Goal: Obtain resource: Download file/media

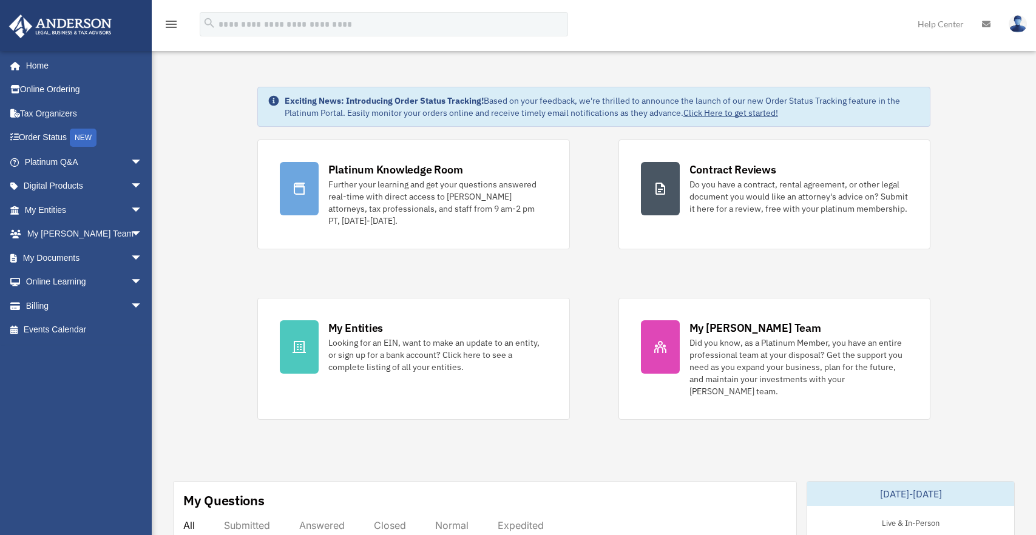
click at [130, 259] on span "arrow_drop_down" at bounding box center [142, 258] width 24 height 25
click at [73, 282] on link "Box" at bounding box center [89, 282] width 144 height 24
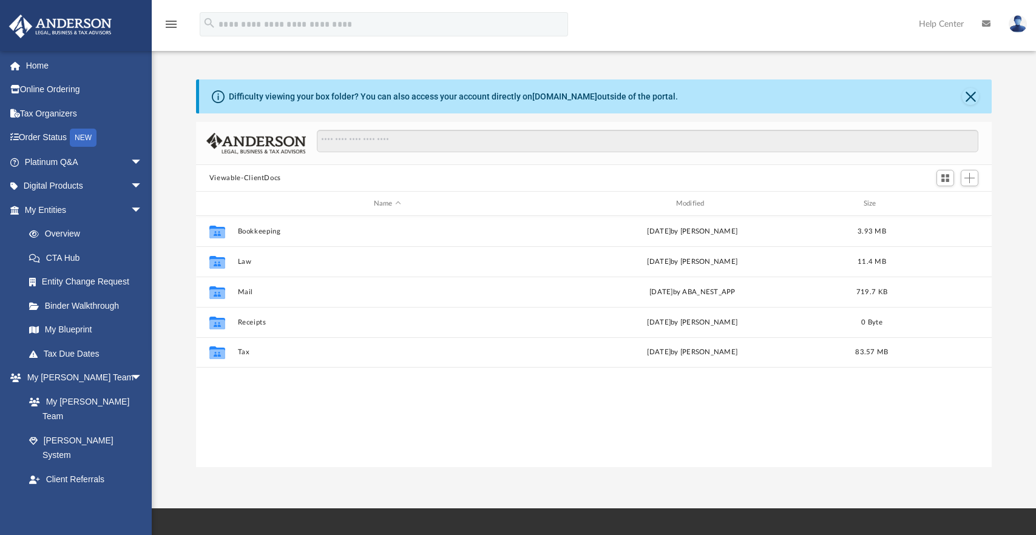
scroll to position [267, 787]
click at [248, 236] on button "Bookkeeping" at bounding box center [387, 232] width 300 height 8
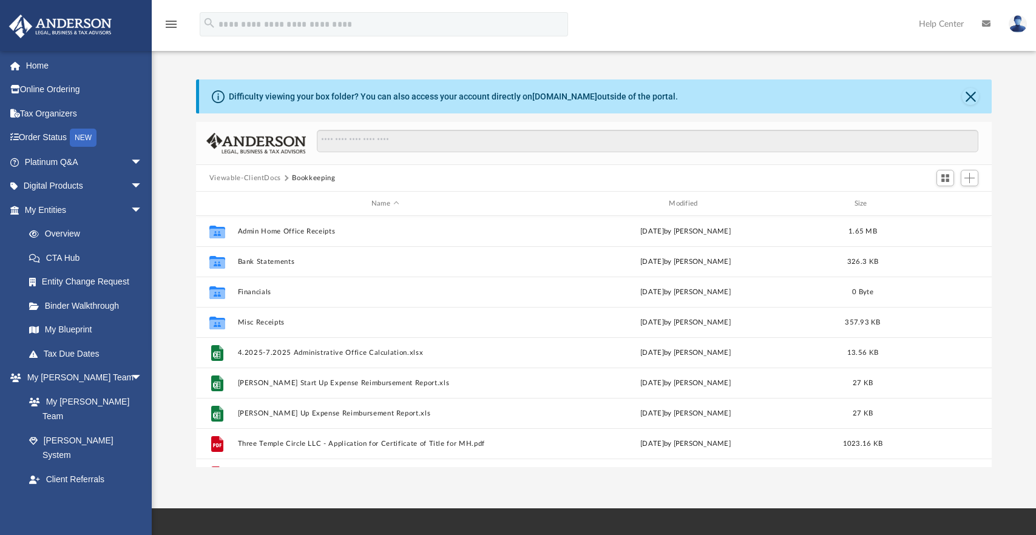
click at [249, 174] on button "Viewable-ClientDocs" at bounding box center [245, 178] width 72 height 11
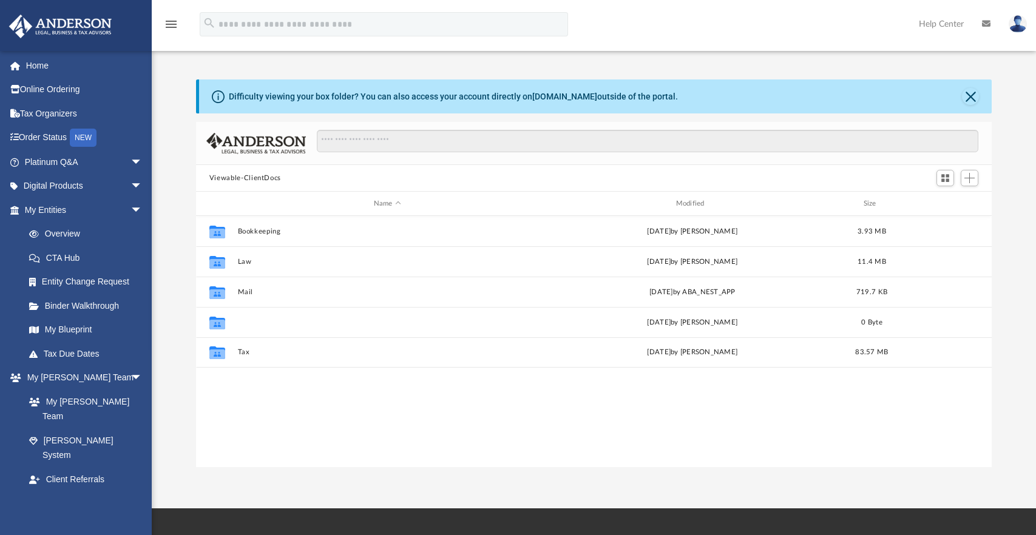
click at [249, 323] on button "Receipts" at bounding box center [387, 323] width 300 height 8
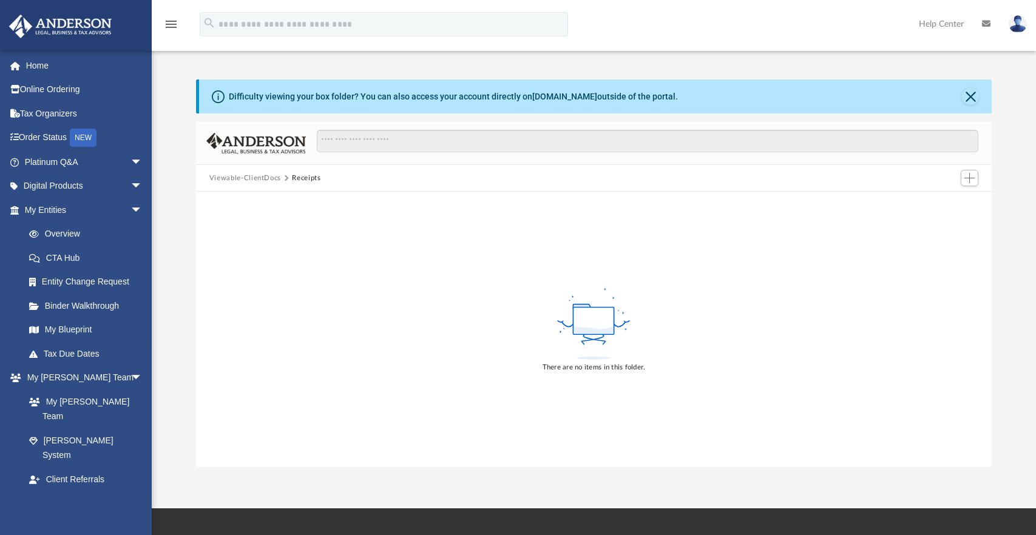
click at [242, 177] on button "Viewable-ClientDocs" at bounding box center [245, 178] width 72 height 11
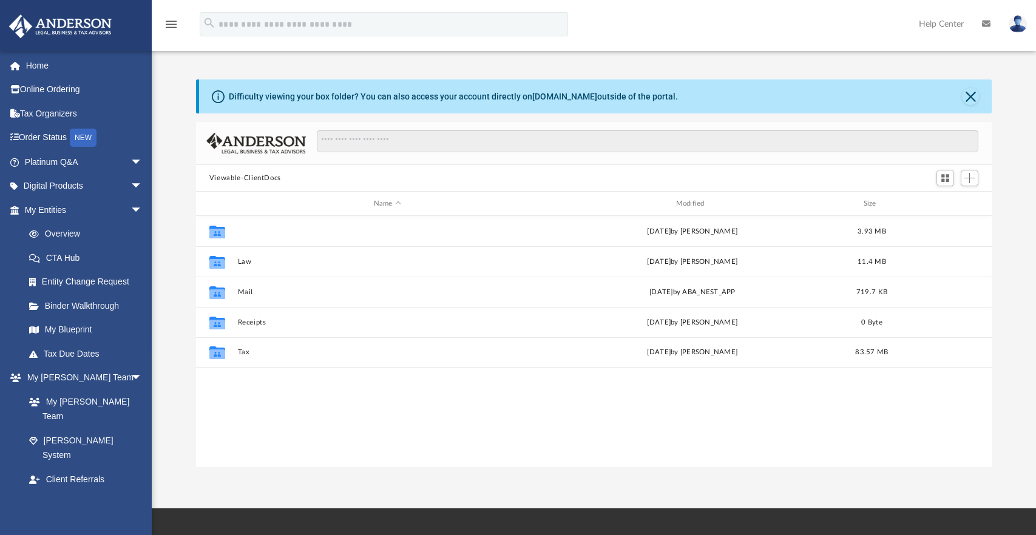
click at [265, 228] on button "Bookkeeping" at bounding box center [387, 232] width 300 height 8
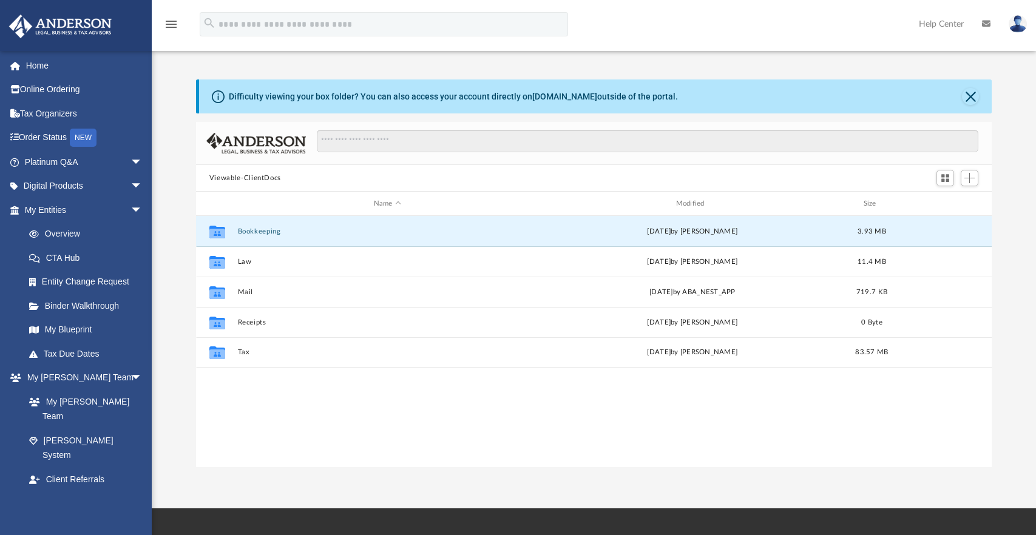
click at [265, 228] on button "Bookkeeping" at bounding box center [387, 232] width 300 height 8
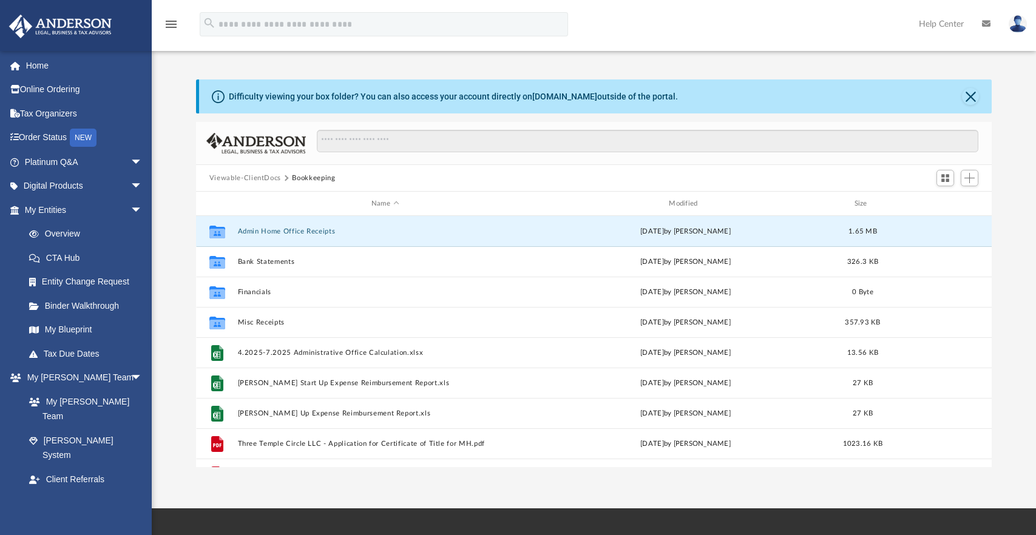
click at [316, 232] on button "Admin Home Office Receipts" at bounding box center [384, 232] width 295 height 8
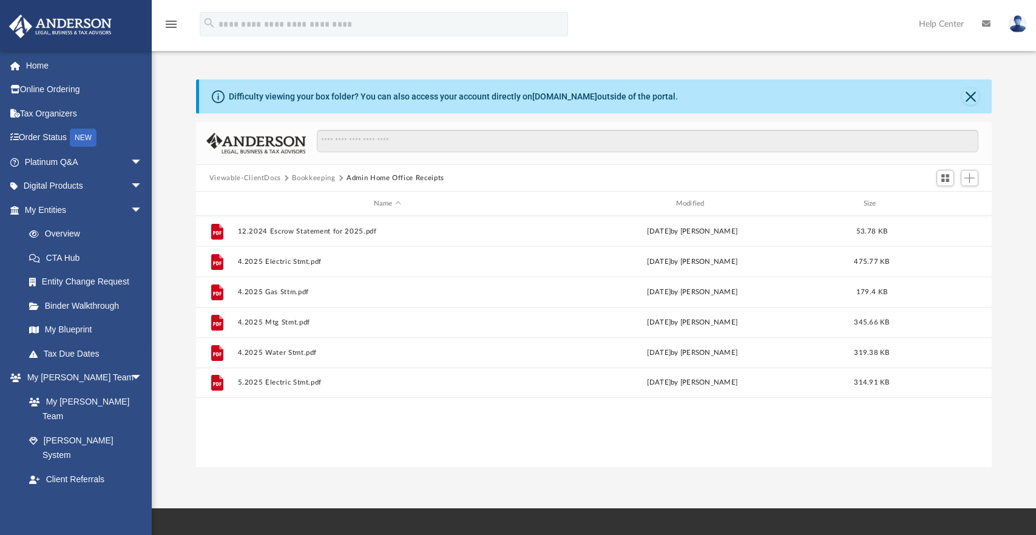
click at [308, 176] on button "Bookkeeping" at bounding box center [313, 178] width 43 height 11
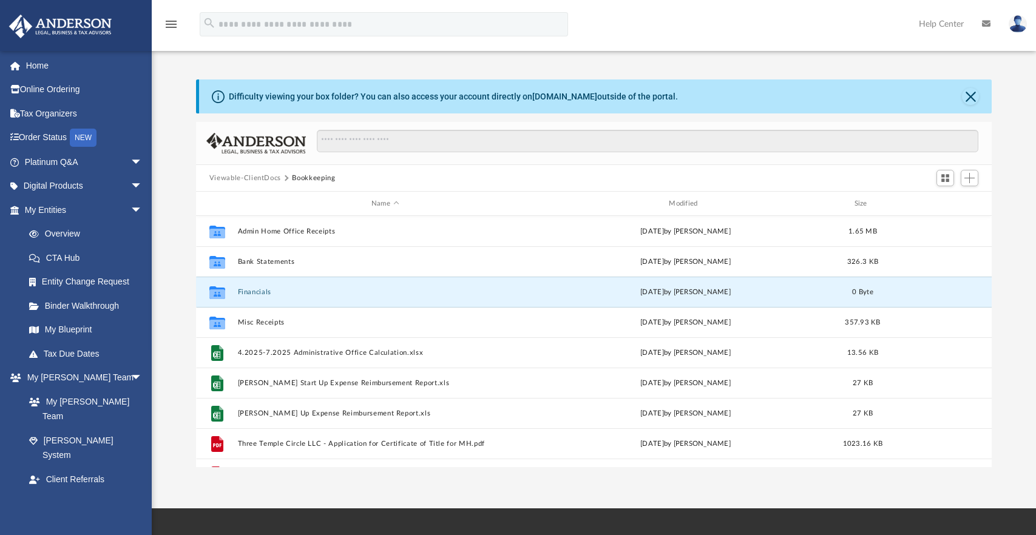
click at [265, 293] on button "Financials" at bounding box center [384, 292] width 295 height 8
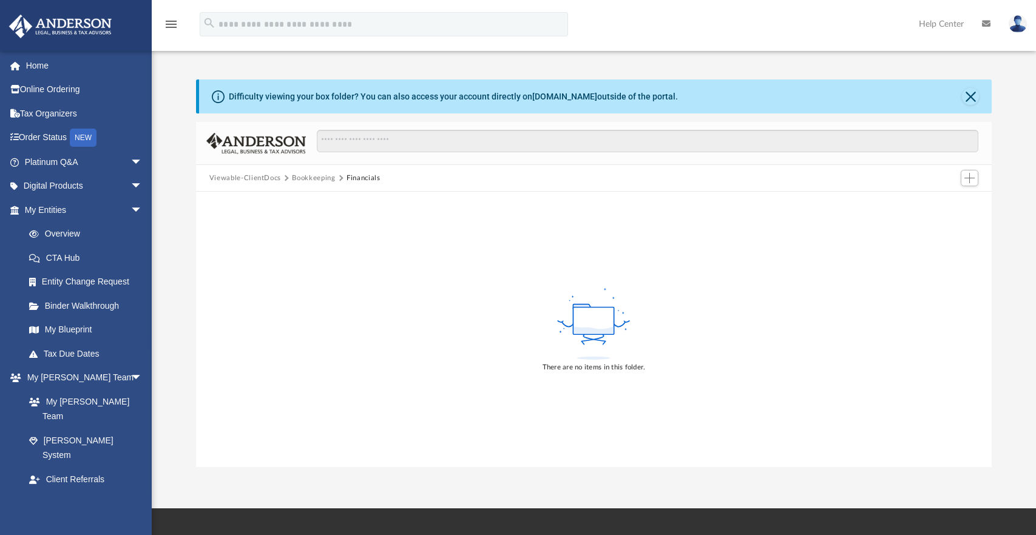
click at [314, 173] on button "Bookkeeping" at bounding box center [313, 178] width 43 height 11
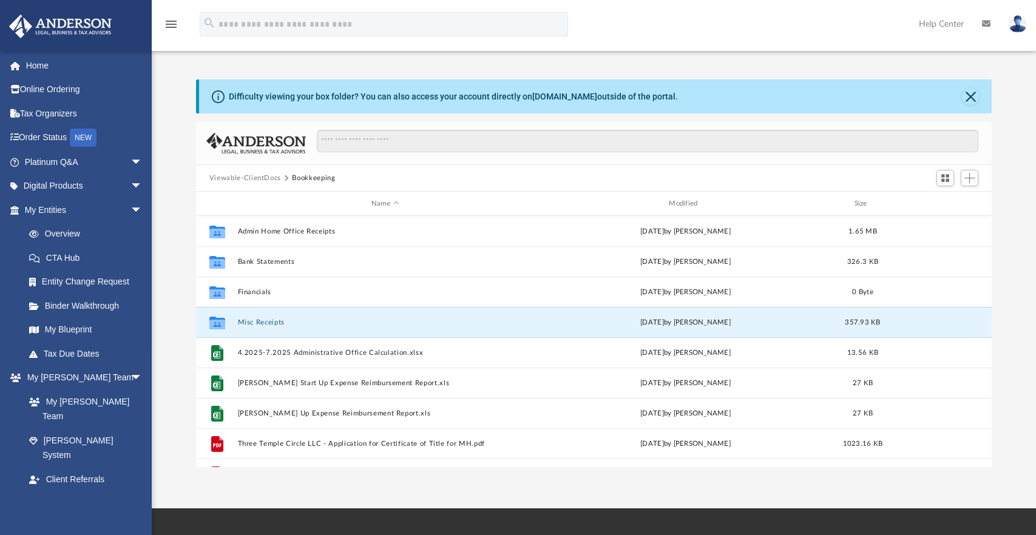
click at [275, 320] on button "Misc Receipts" at bounding box center [384, 323] width 295 height 8
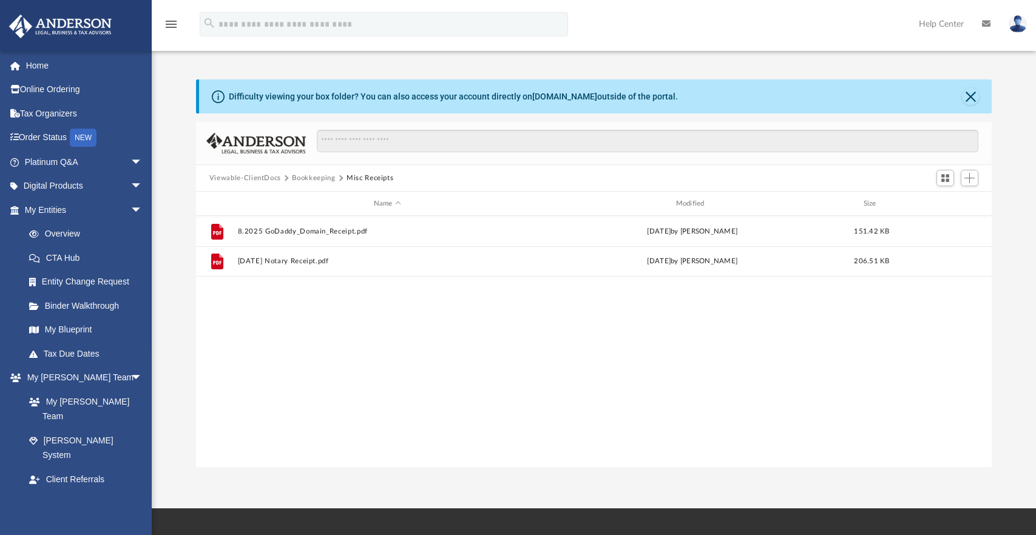
click at [308, 181] on button "Bookkeeping" at bounding box center [313, 178] width 43 height 11
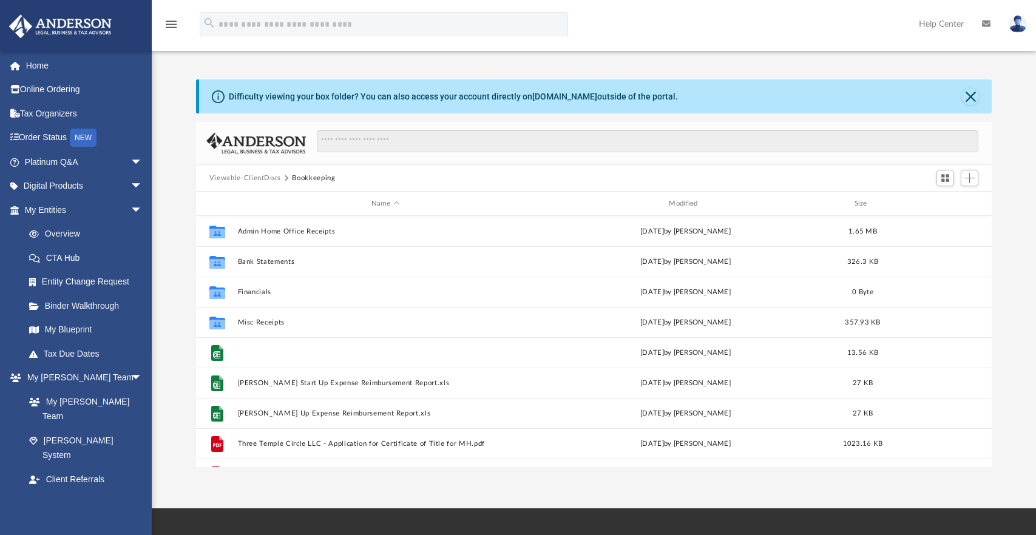
click at [313, 349] on button "4.2025-7.2025 Administrative Office Calculation.xlsx" at bounding box center [384, 353] width 295 height 8
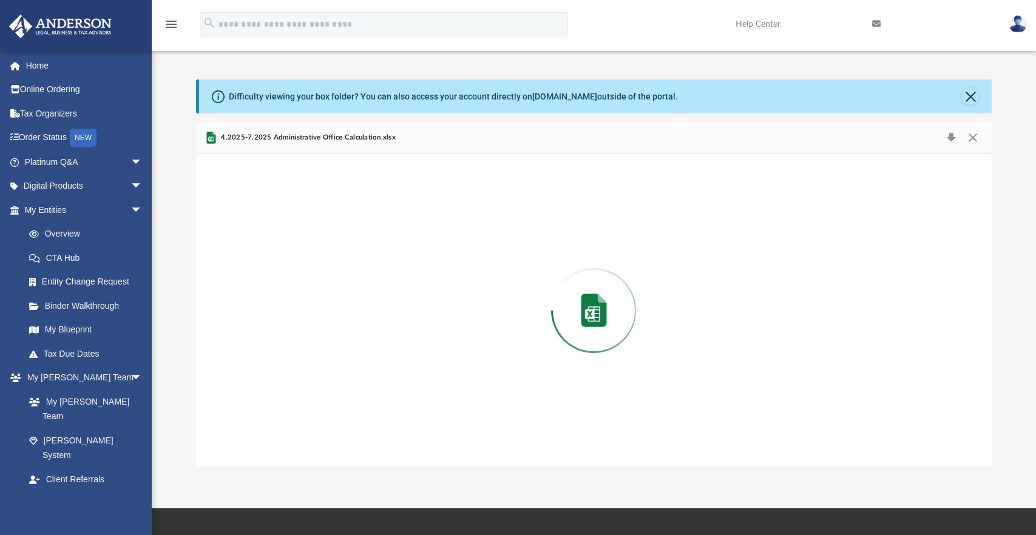
click at [313, 349] on div "Preview" at bounding box center [594, 310] width 796 height 313
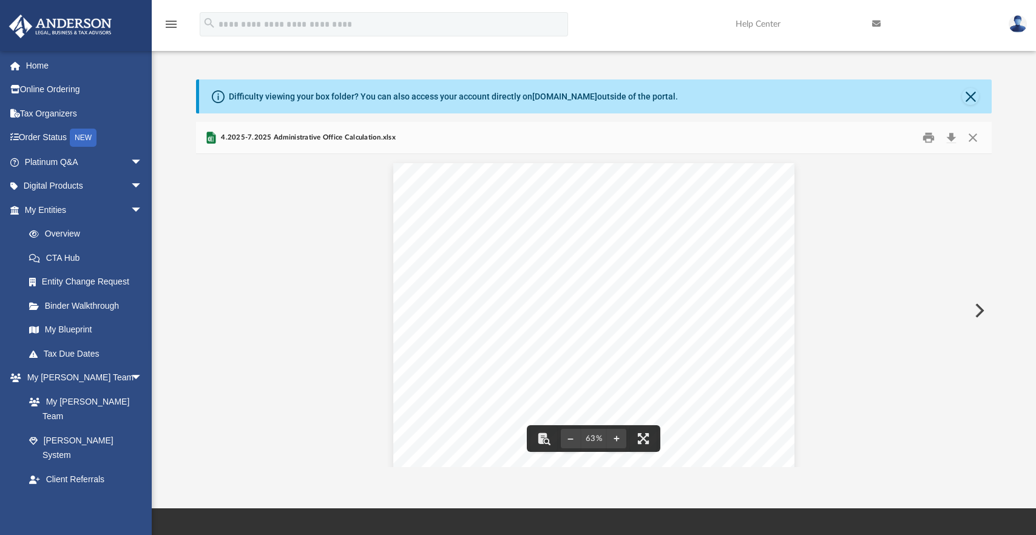
click at [669, 270] on div "Administrative Office Calculati What is Administrative Home Office Deductions? …" at bounding box center [593, 318] width 401 height 310
click at [305, 140] on span "4.2025-7.2025 Administrative Office Calculation.xlsx" at bounding box center [307, 137] width 177 height 11
click at [206, 138] on icon "Preview" at bounding box center [211, 137] width 15 height 15
click at [209, 138] on icon "Preview" at bounding box center [210, 139] width 5 height 5
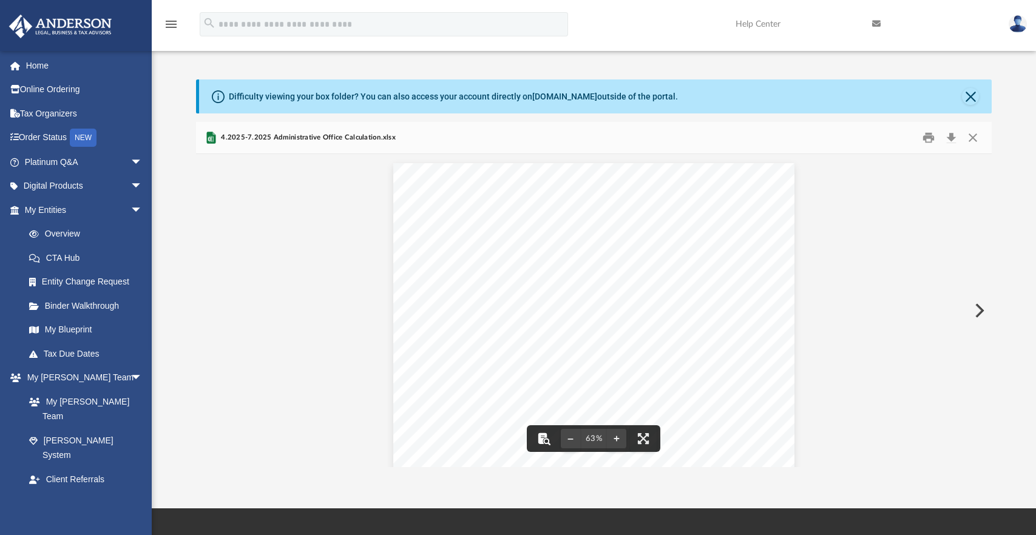
click at [542, 440] on button "File preview" at bounding box center [543, 438] width 27 height 27
click at [622, 439] on button "File preview" at bounding box center [616, 438] width 19 height 27
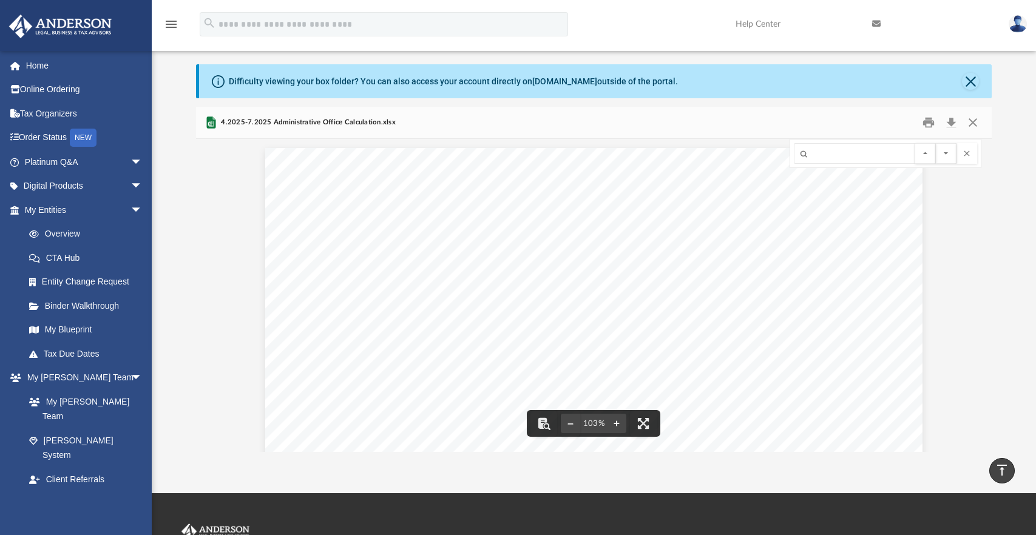
scroll to position [0, 0]
